Goal: Task Accomplishment & Management: Use online tool/utility

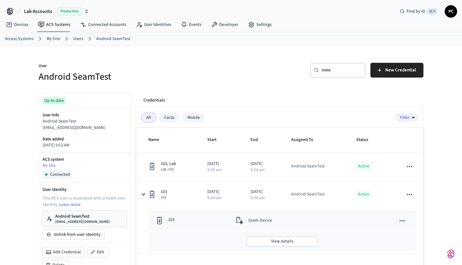
scroll to position [22, 0]
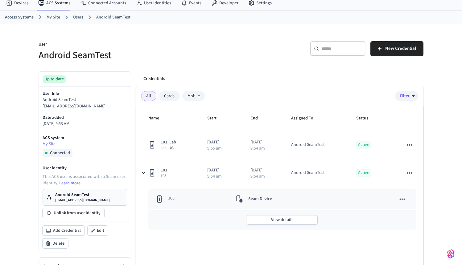
click at [135, 48] on p "User" at bounding box center [133, 45] width 189 height 8
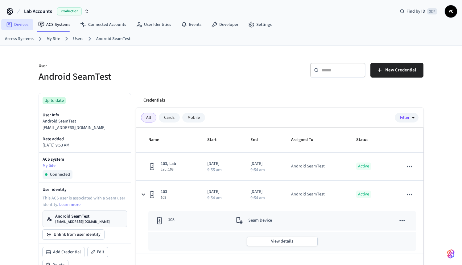
click at [21, 23] on link "Devices" at bounding box center [17, 24] width 32 height 11
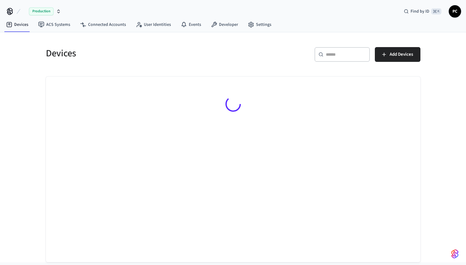
drag, startPoint x: 252, startPoint y: 44, endPoint x: 255, endPoint y: 42, distance: 3.9
click at [252, 44] on div "​ ​ Add Devices" at bounding box center [325, 53] width 191 height 27
click at [229, 51] on h5 "Devices" at bounding box center [138, 53] width 184 height 13
click at [171, 59] on h5 "Devices" at bounding box center [138, 53] width 184 height 13
click at [253, 66] on div "​ ​ Add Devices" at bounding box center [329, 57] width 184 height 20
